Goal: Task Accomplishment & Management: Manage account settings

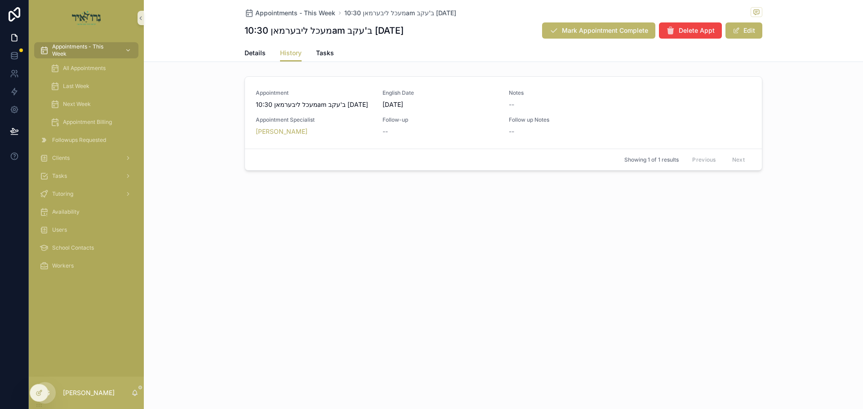
click at [225, 171] on div "Appointment מעכל ליבערמאן 10:30am ב'עקב [DATE] English Date [DATE] Notes -- App…" at bounding box center [503, 125] width 719 height 105
click at [71, 124] on span "Appointment Billing" at bounding box center [87, 122] width 49 height 7
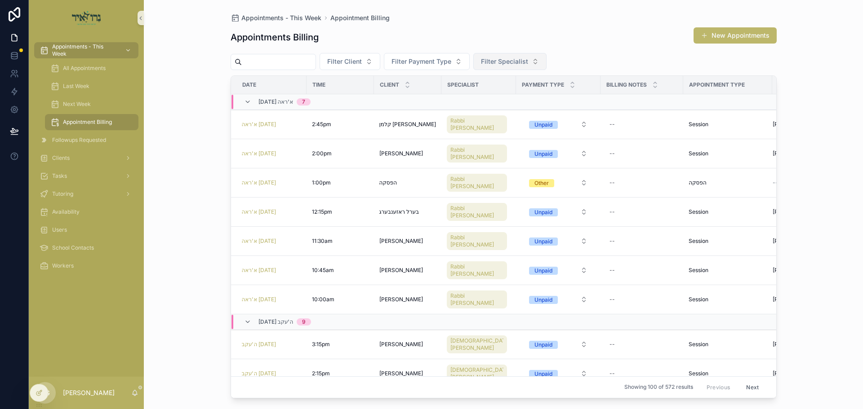
click at [528, 59] on span "Filter Specialist" at bounding box center [504, 61] width 47 height 9
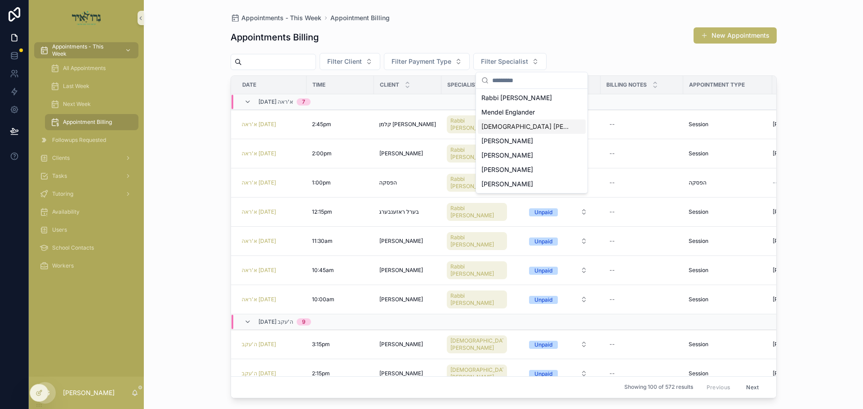
click at [521, 130] on span "[DEMOGRAPHIC_DATA] [PERSON_NAME]" at bounding box center [526, 126] width 90 height 9
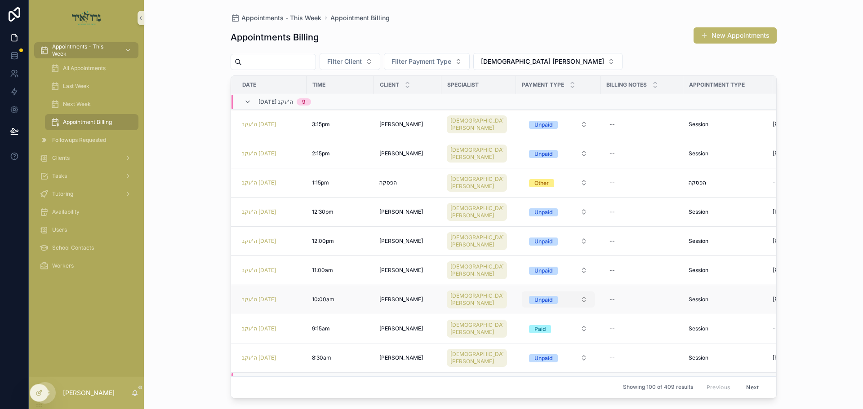
click at [531, 293] on button "Unpaid" at bounding box center [558, 300] width 73 height 16
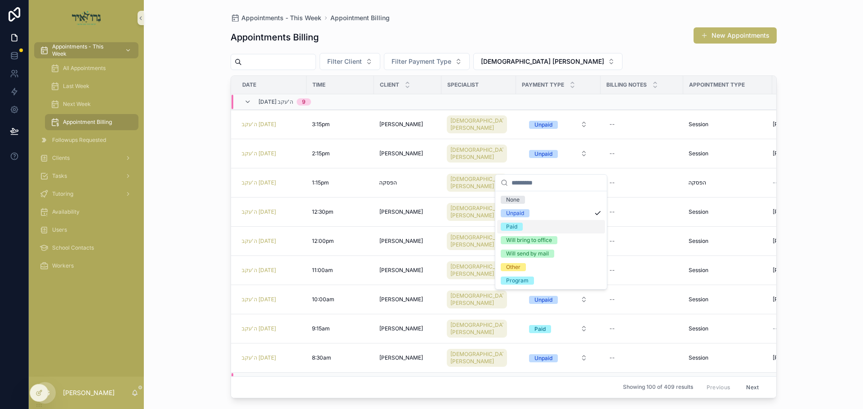
click at [504, 225] on span "Paid" at bounding box center [512, 227] width 22 height 8
